Goal: Task Accomplishment & Management: Use online tool/utility

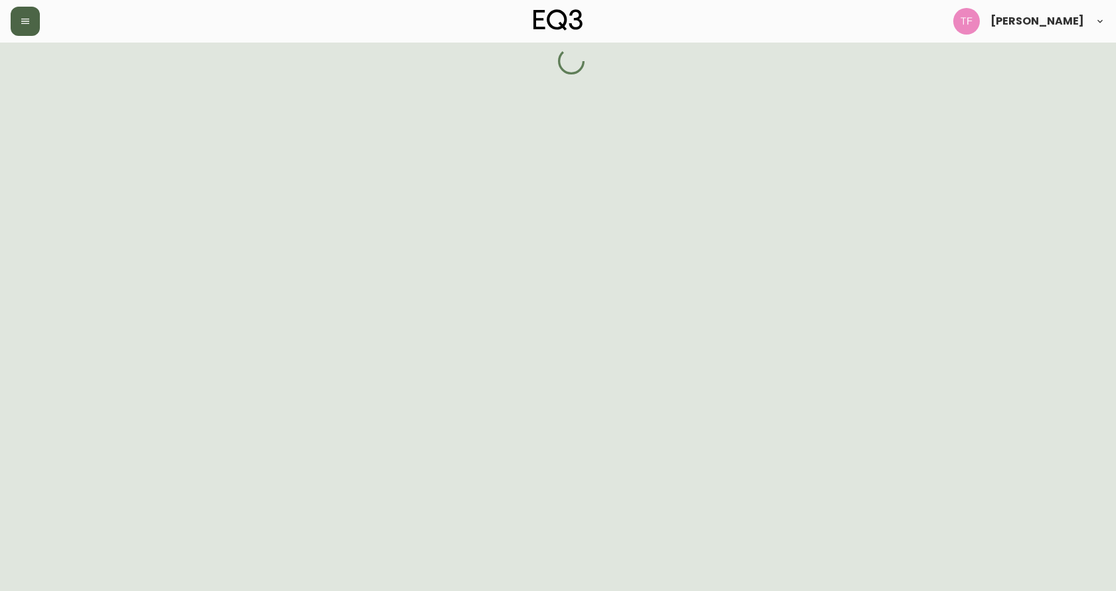
click at [20, 19] on icon "button" at bounding box center [25, 21] width 11 height 11
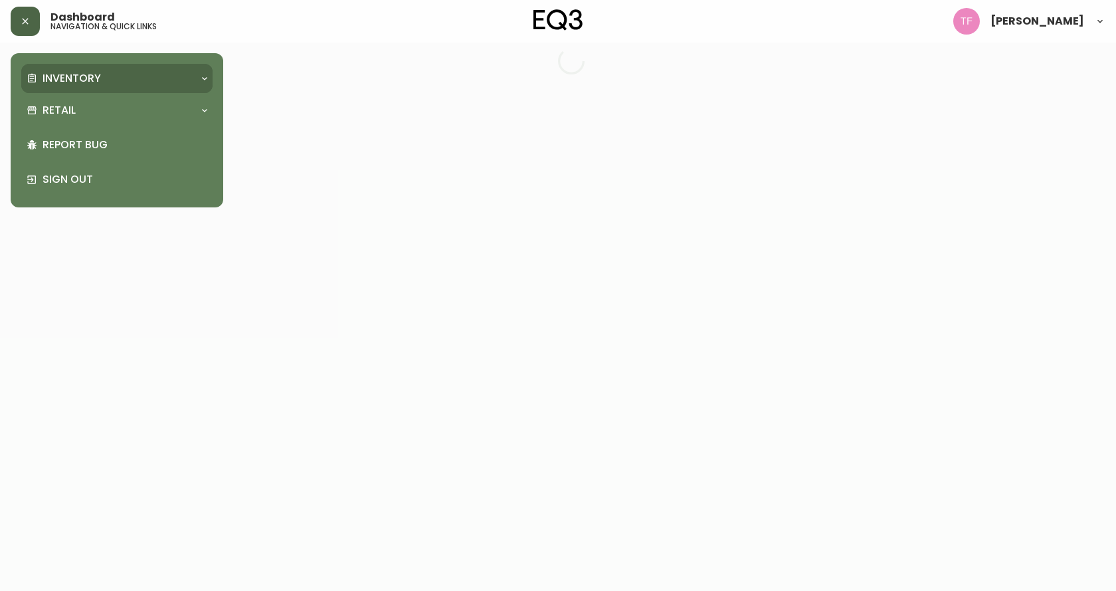
click at [51, 73] on p "Inventory" at bounding box center [72, 78] width 58 height 15
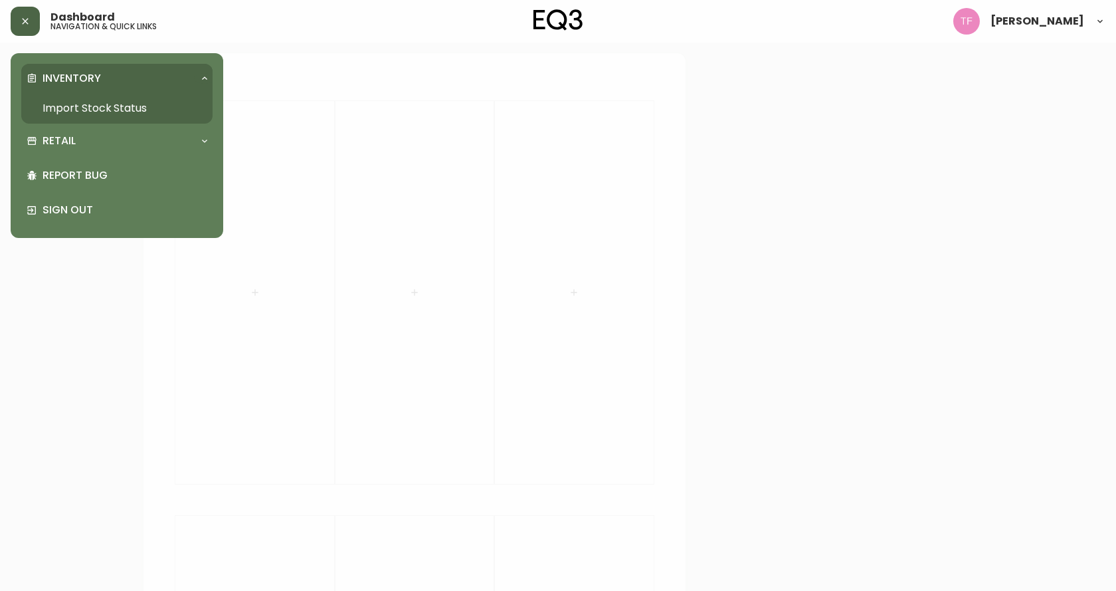
click at [64, 106] on link "Import Stock Status" at bounding box center [116, 108] width 191 height 31
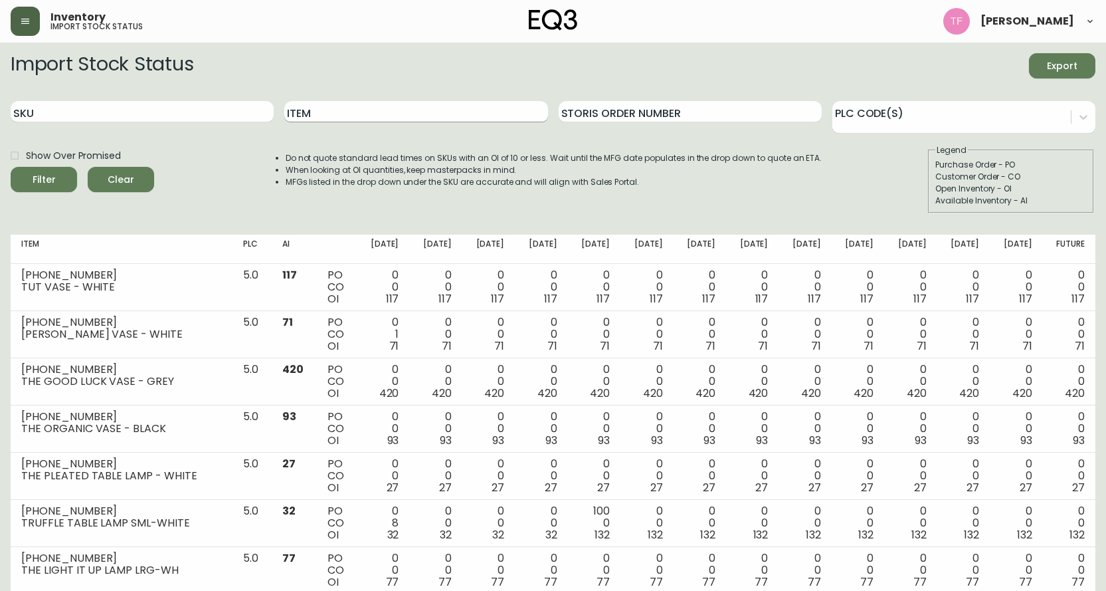
click at [354, 108] on input "Item" at bounding box center [415, 111] width 263 height 21
click at [322, 111] on input "Item" at bounding box center [415, 111] width 263 height 21
type input "oxford floor"
click at [11, 167] on button "Filter" at bounding box center [44, 179] width 66 height 25
